Goal: Information Seeking & Learning: Compare options

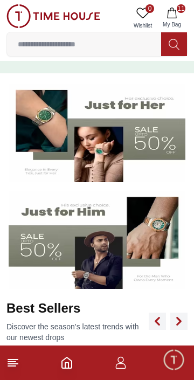
scroll to position [143, 0]
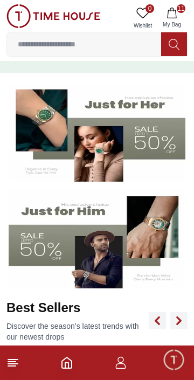
click at [130, 237] on img at bounding box center [97, 239] width 177 height 98
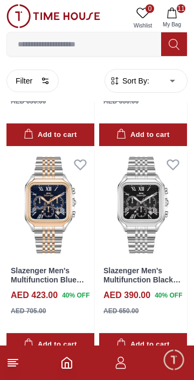
scroll to position [1446, 0]
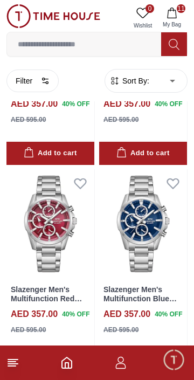
scroll to position [2270, 0]
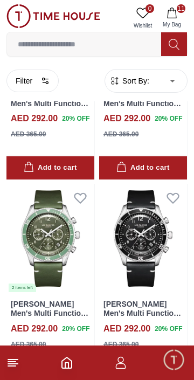
scroll to position [5607, 0]
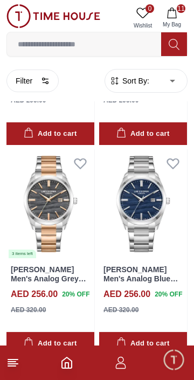
scroll to position [8154, 0]
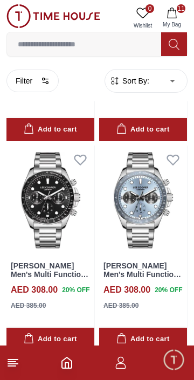
scroll to position [9839, 0]
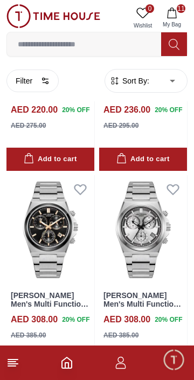
scroll to position [10862, 0]
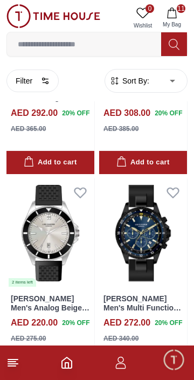
scroll to position [14423, 0]
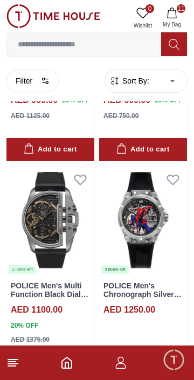
scroll to position [18711, 0]
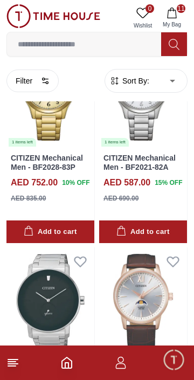
scroll to position [22868, 0]
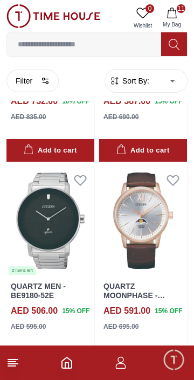
scroll to position [22876, 0]
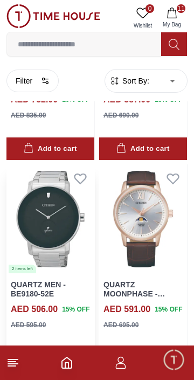
click at [44, 240] on img at bounding box center [50, 218] width 88 height 109
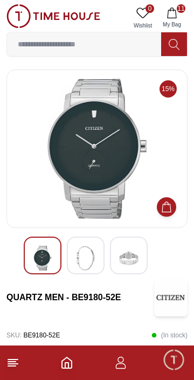
click at [82, 259] on img at bounding box center [85, 258] width 19 height 25
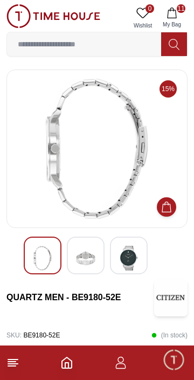
click at [129, 258] on img at bounding box center [128, 258] width 19 height 25
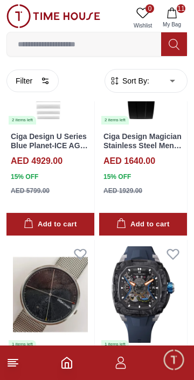
scroll to position [25028, 0]
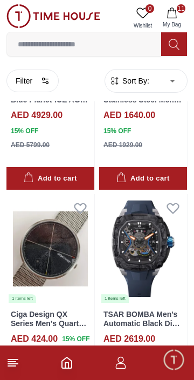
scroll to position [25072, 0]
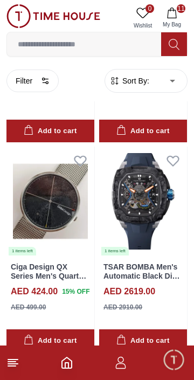
scroll to position [25074, 0]
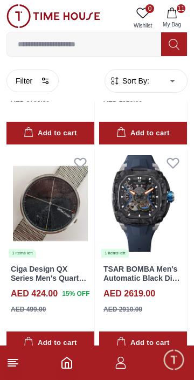
scroll to position [25046, 0]
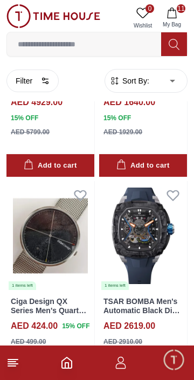
scroll to position [25041, 0]
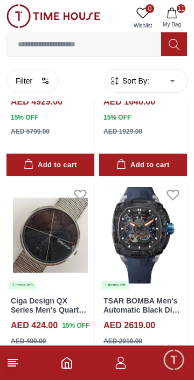
scroll to position [25072, 0]
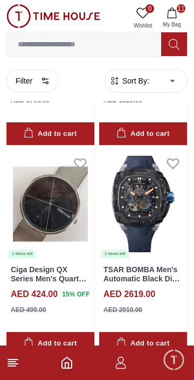
scroll to position [25073, 0]
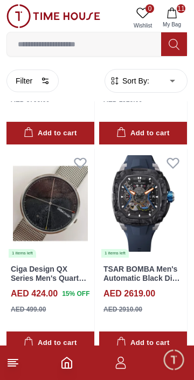
scroll to position [25072, 0]
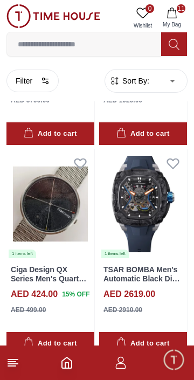
scroll to position [25074, 0]
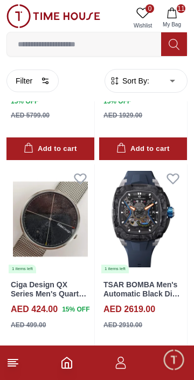
scroll to position [24947, 0]
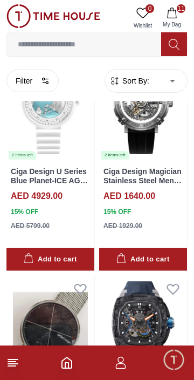
scroll to position [25072, 0]
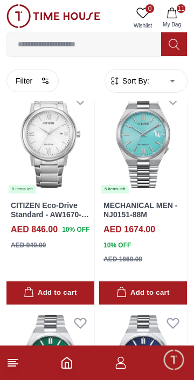
scroll to position [29360, 0]
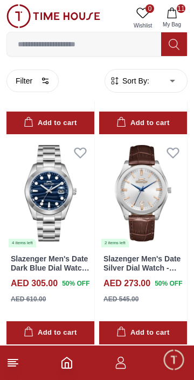
scroll to position [30916, 0]
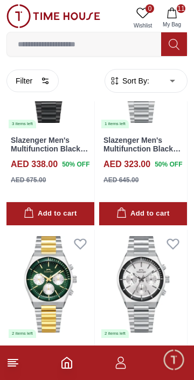
scroll to position [31529, 0]
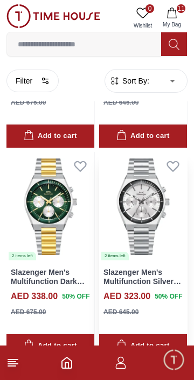
click at [136, 274] on link "Slazenger Men's Multifunction Silver Dial Watch - SL.9.2484.2.01" at bounding box center [142, 286] width 78 height 36
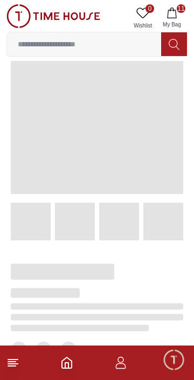
scroll to position [41, 0]
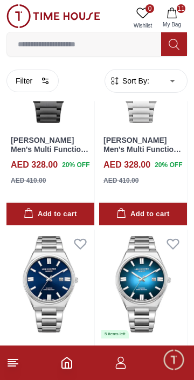
scroll to position [4724, 0]
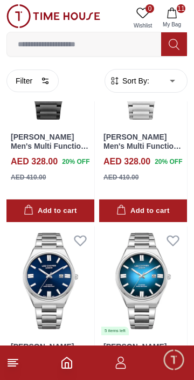
scroll to position [25852, 0]
